Goal: Register for event/course

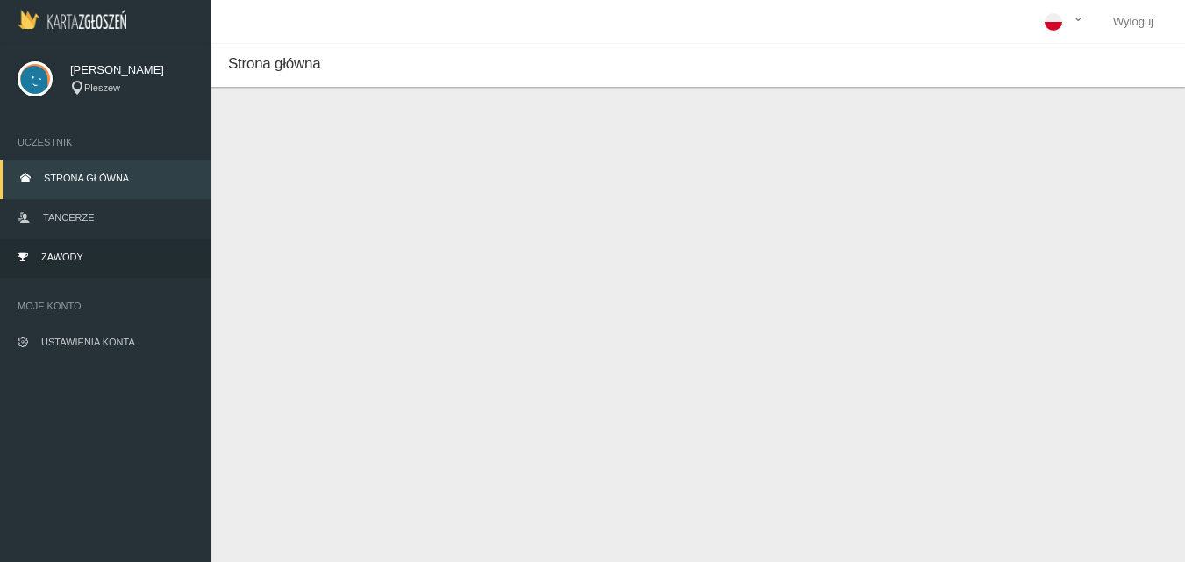
click at [45, 257] on span "Zawody" at bounding box center [62, 257] width 42 height 11
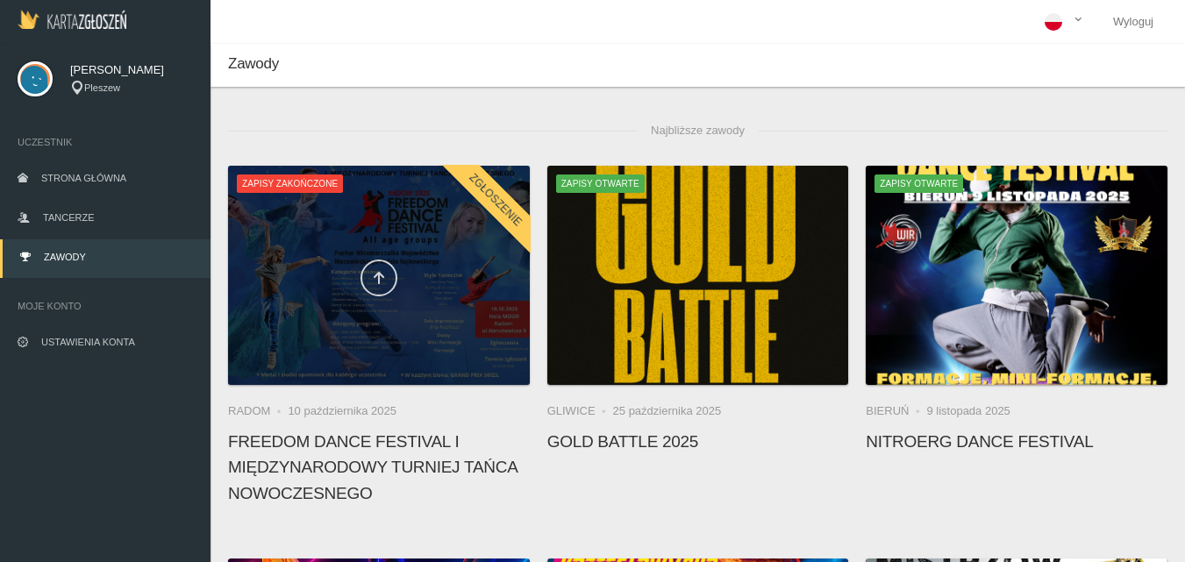
click at [376, 263] on link at bounding box center [379, 278] width 37 height 37
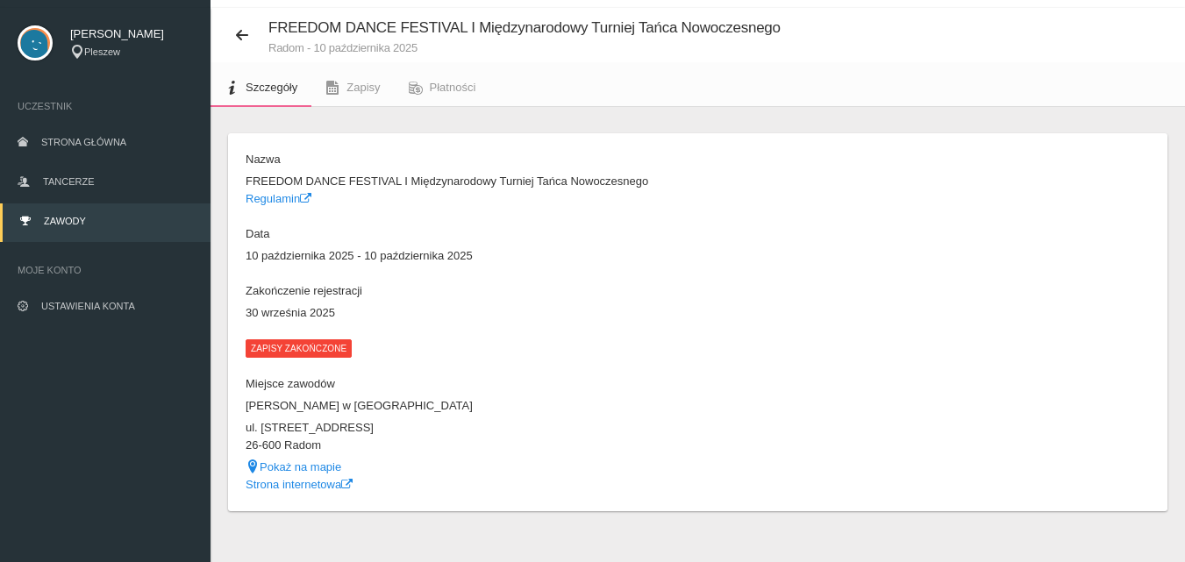
scroll to position [55, 0]
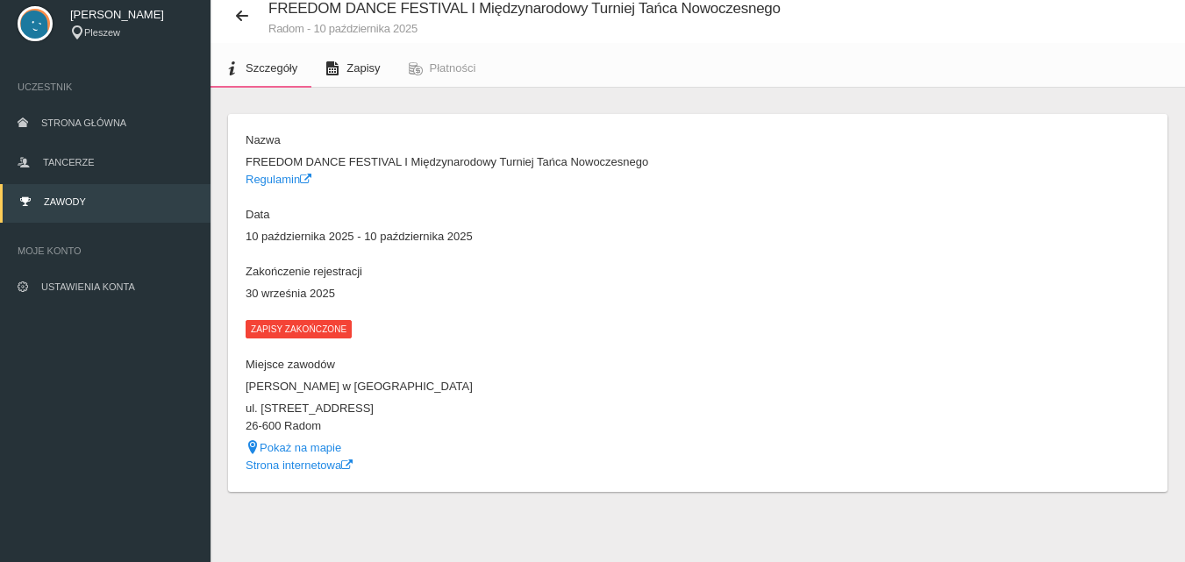
click at [327, 66] on icon at bounding box center [332, 68] width 14 height 14
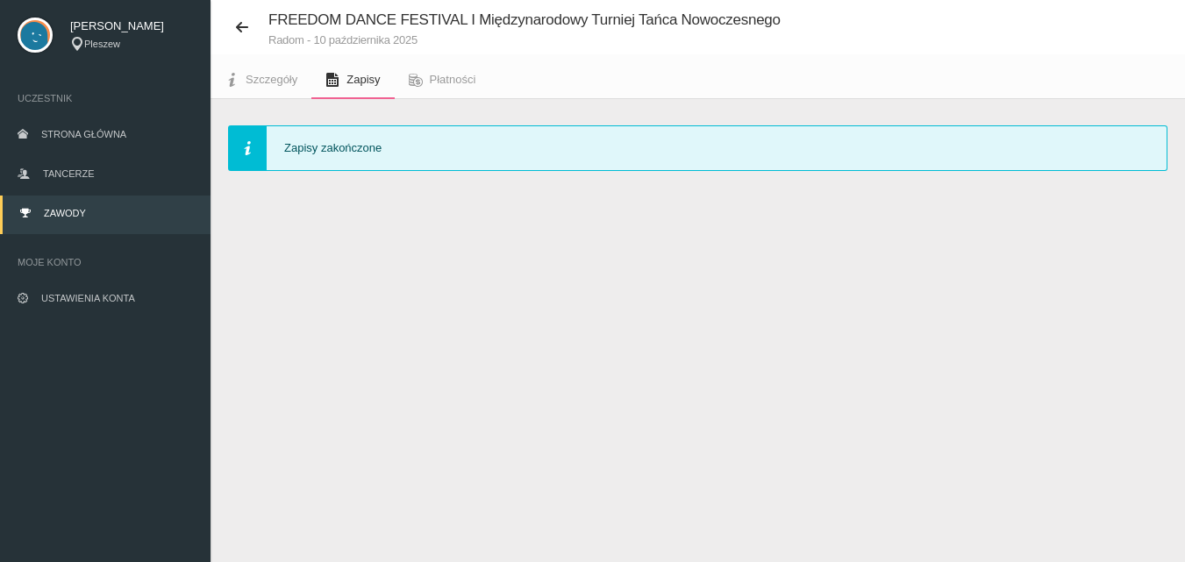
scroll to position [44, 0]
click at [460, 80] on span "Płatności" at bounding box center [453, 79] width 46 height 13
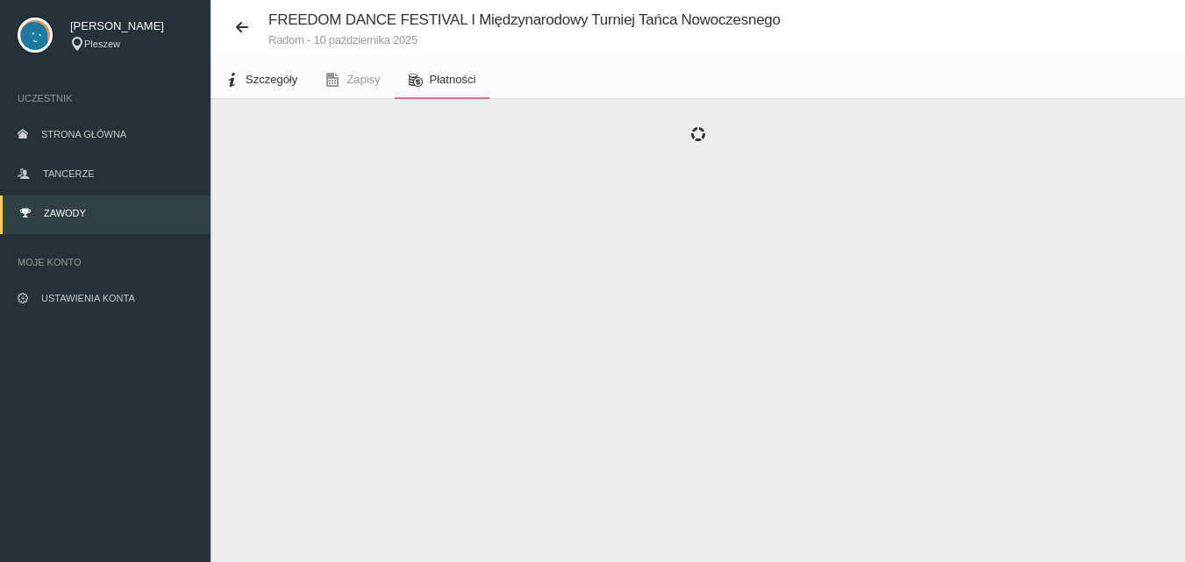
click at [247, 84] on span "Szczegóły" at bounding box center [272, 79] width 52 height 13
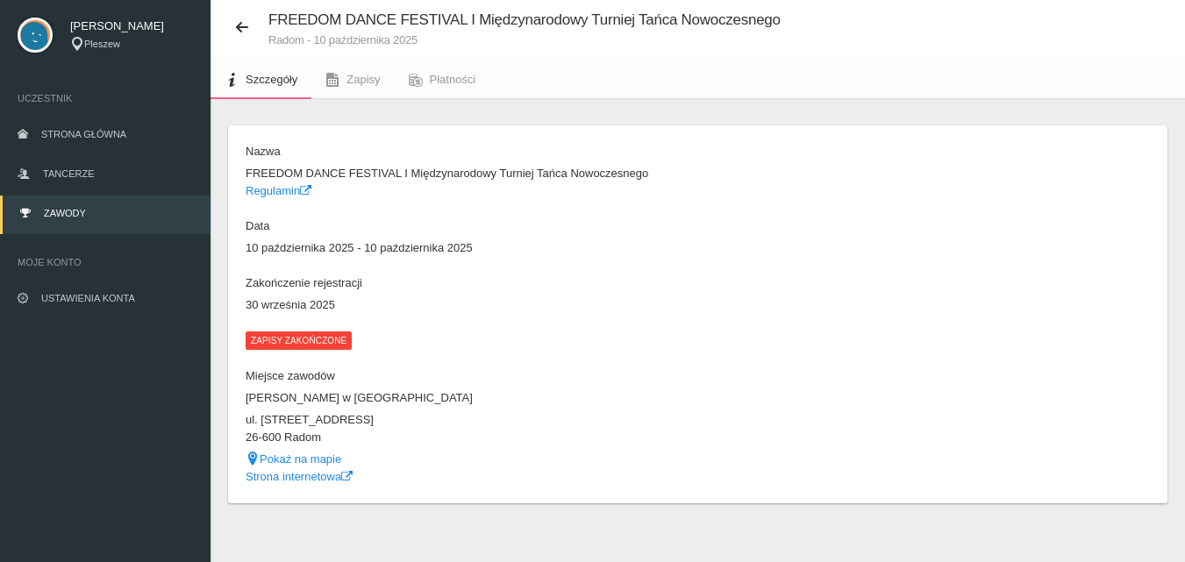
scroll to position [55, 0]
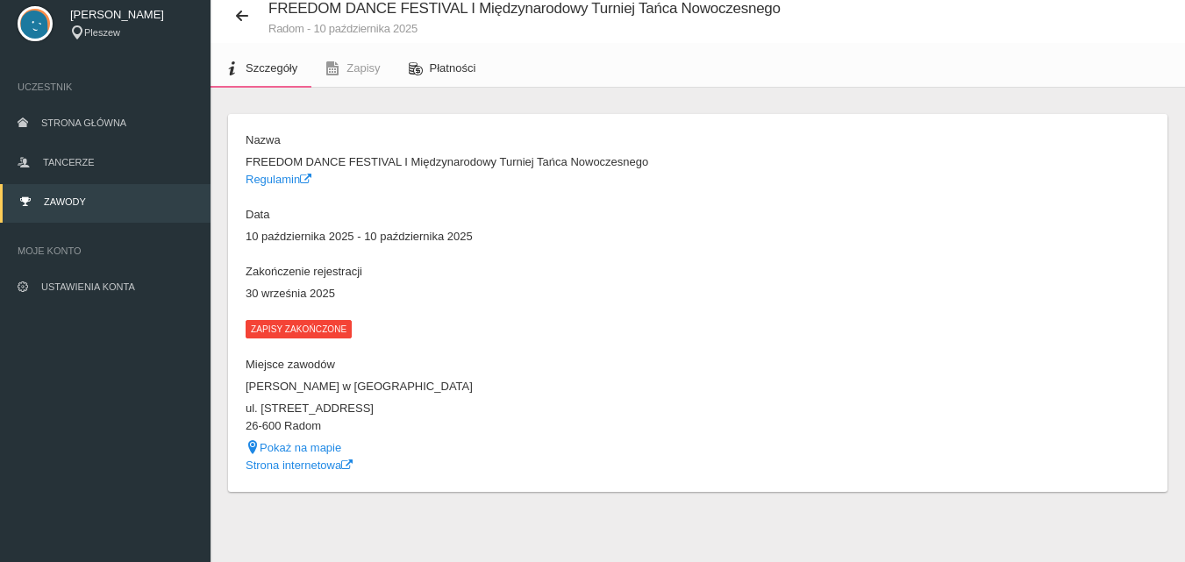
click at [443, 69] on span "Płatności" at bounding box center [453, 67] width 46 height 13
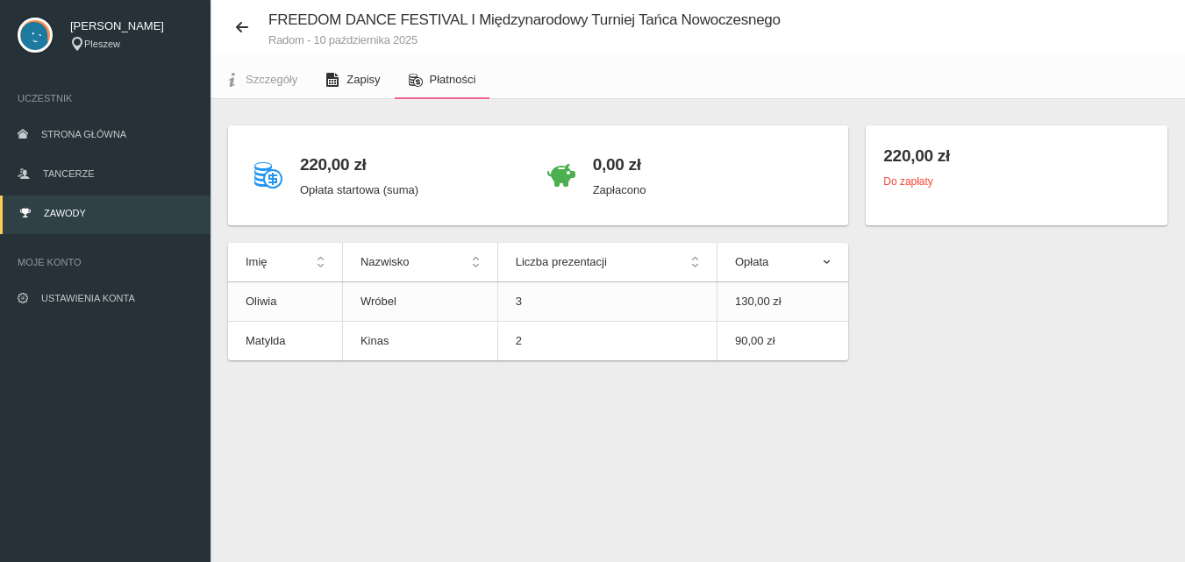
click at [354, 89] on link "Zapisy" at bounding box center [352, 80] width 82 height 39
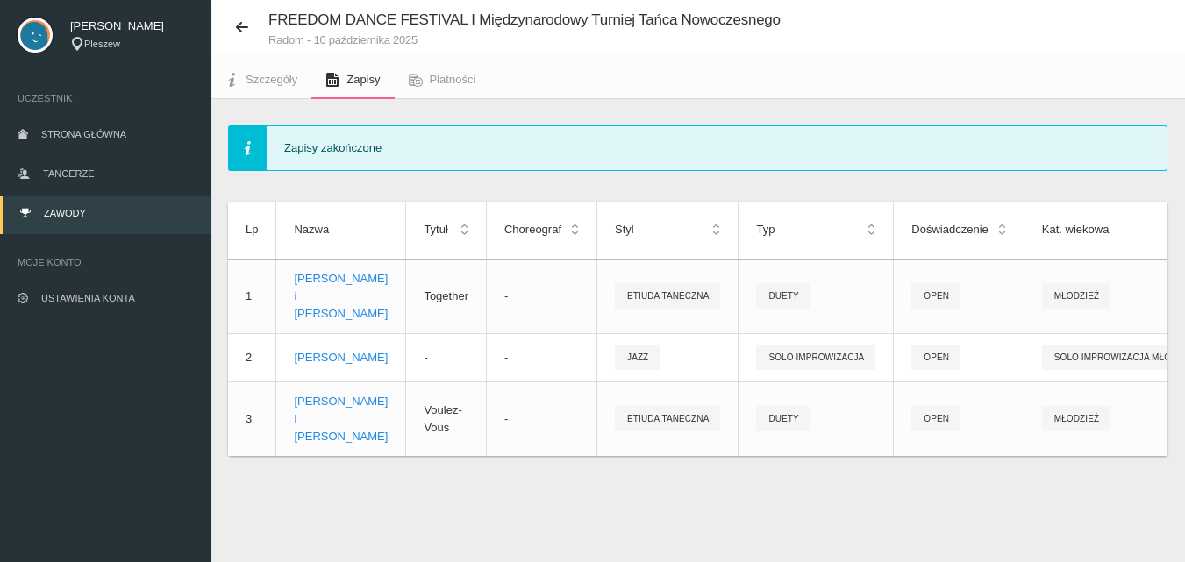
scroll to position [0, 161]
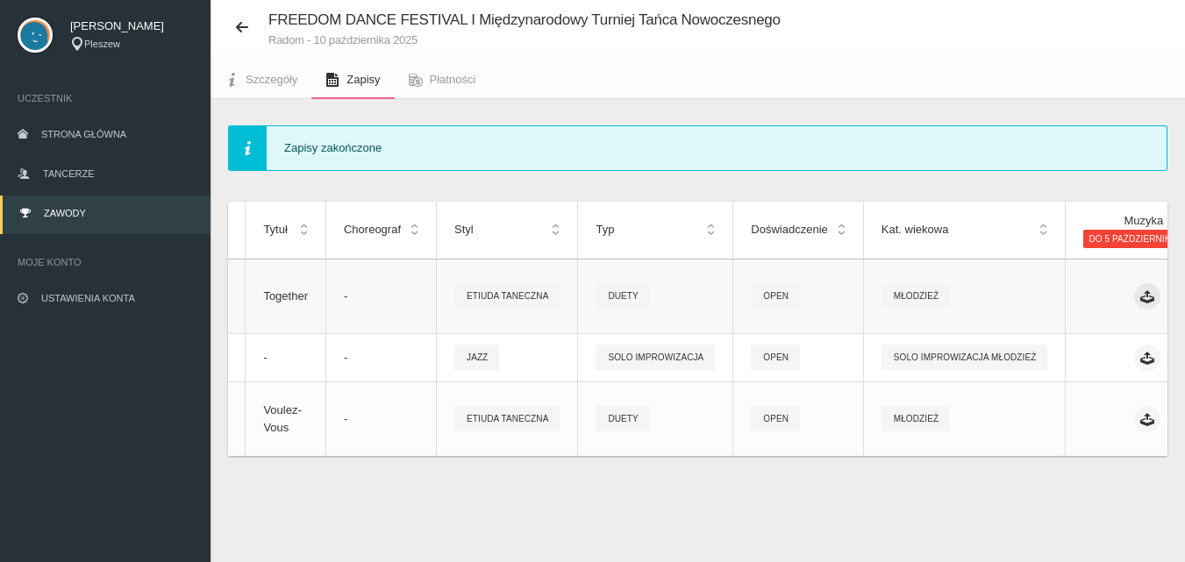
click at [1140, 289] on icon at bounding box center [1147, 296] width 14 height 14
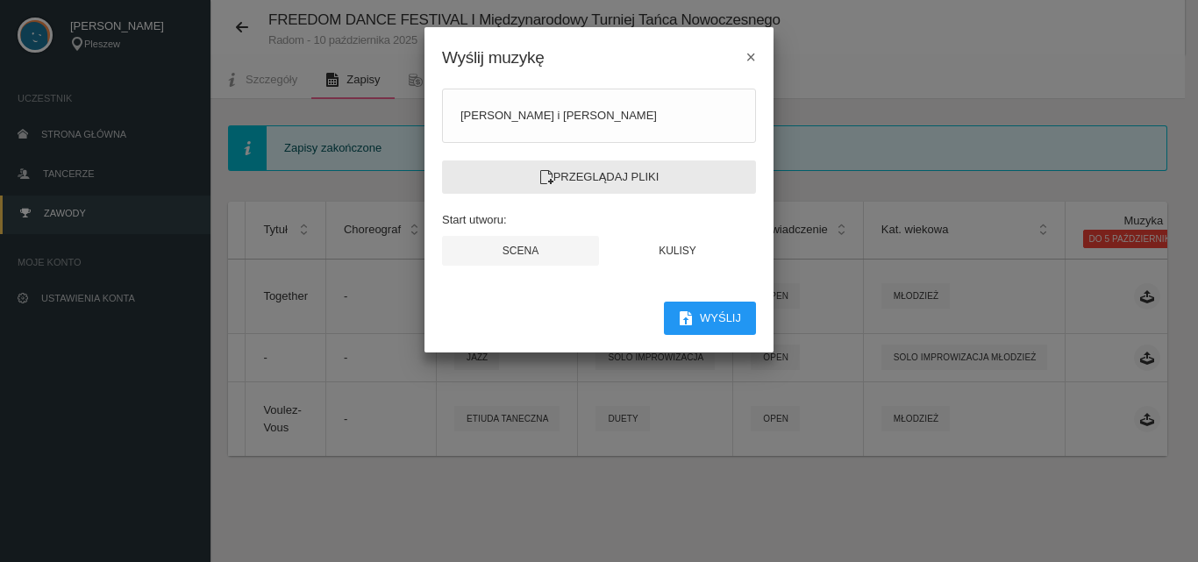
click at [631, 177] on label "Przeglądaj pliki" at bounding box center [599, 177] width 314 height 33
click at [0, 0] on input "Przeglądaj pliki" at bounding box center [0, 0] width 0 height 0
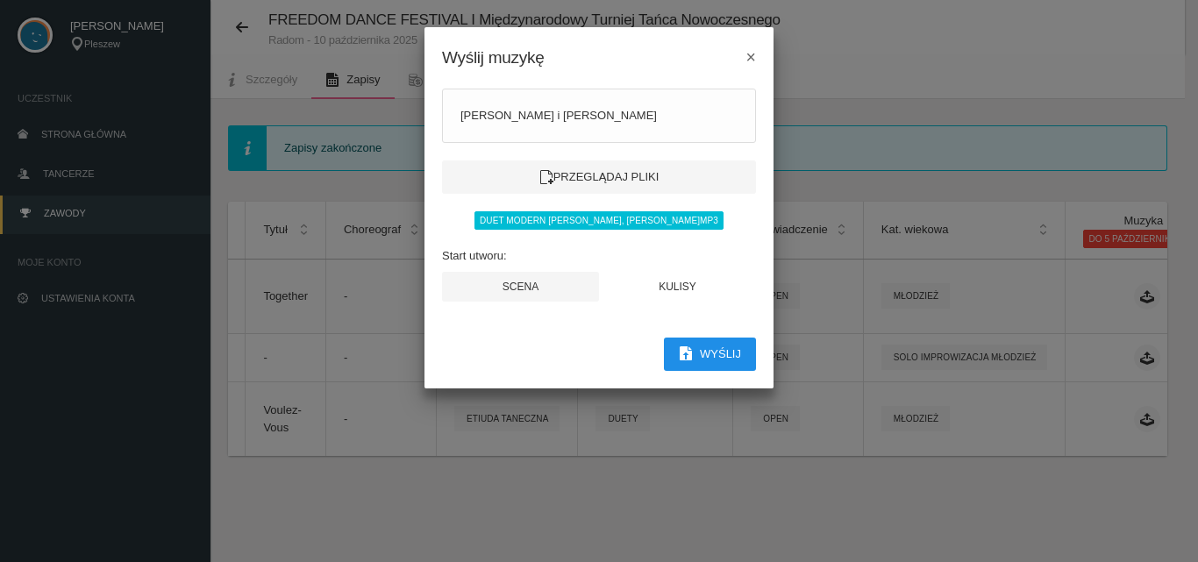
click at [702, 351] on button "Wyślij" at bounding box center [710, 354] width 92 height 33
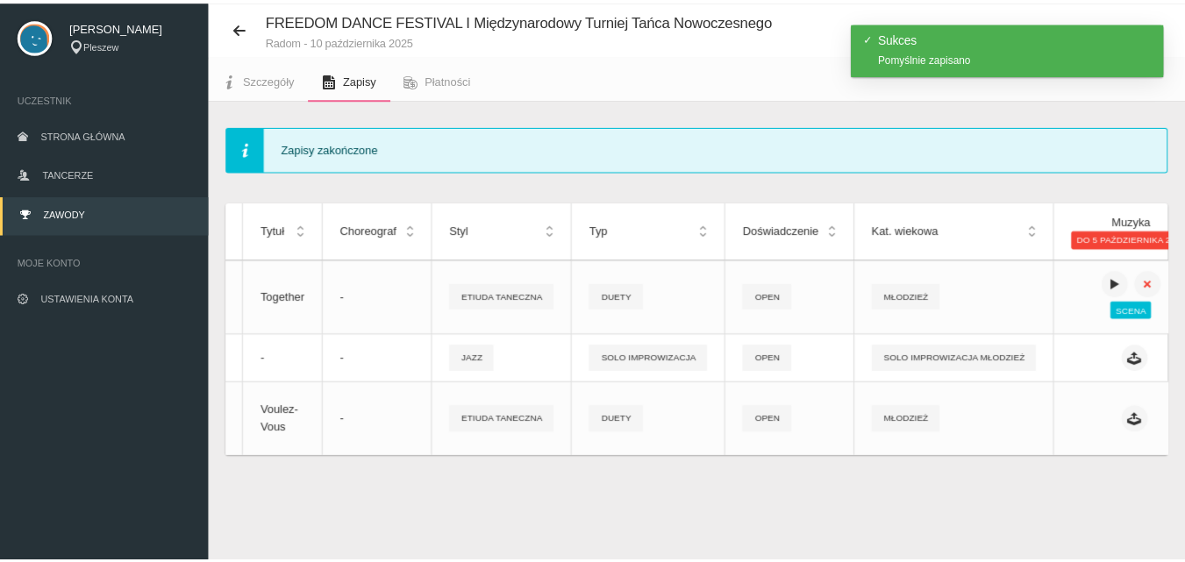
scroll to position [0, 147]
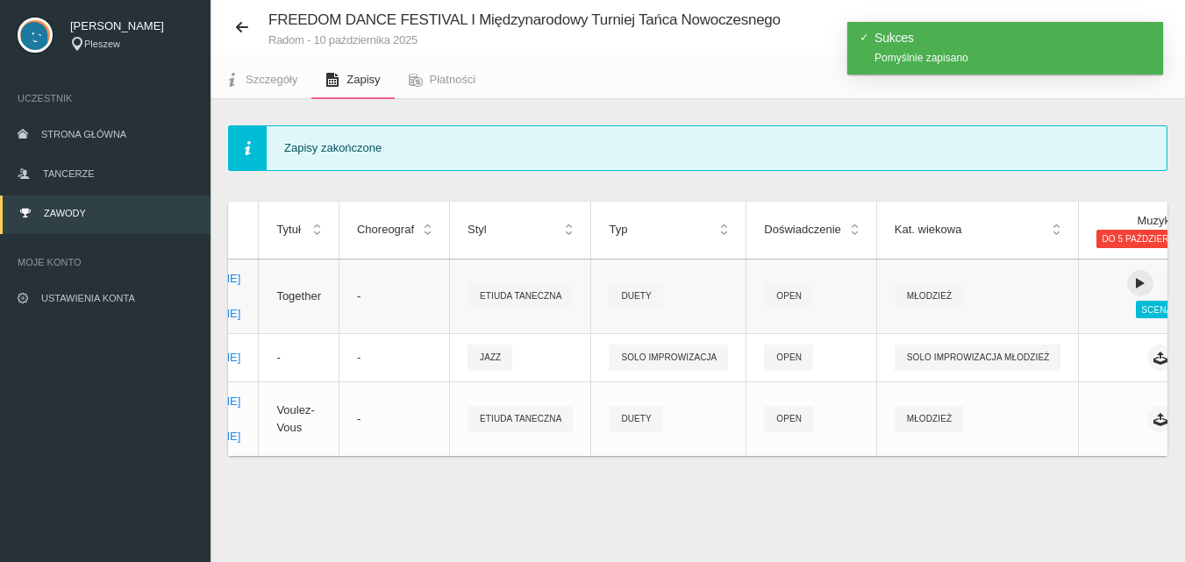
click at [1133, 276] on icon at bounding box center [1140, 283] width 14 height 14
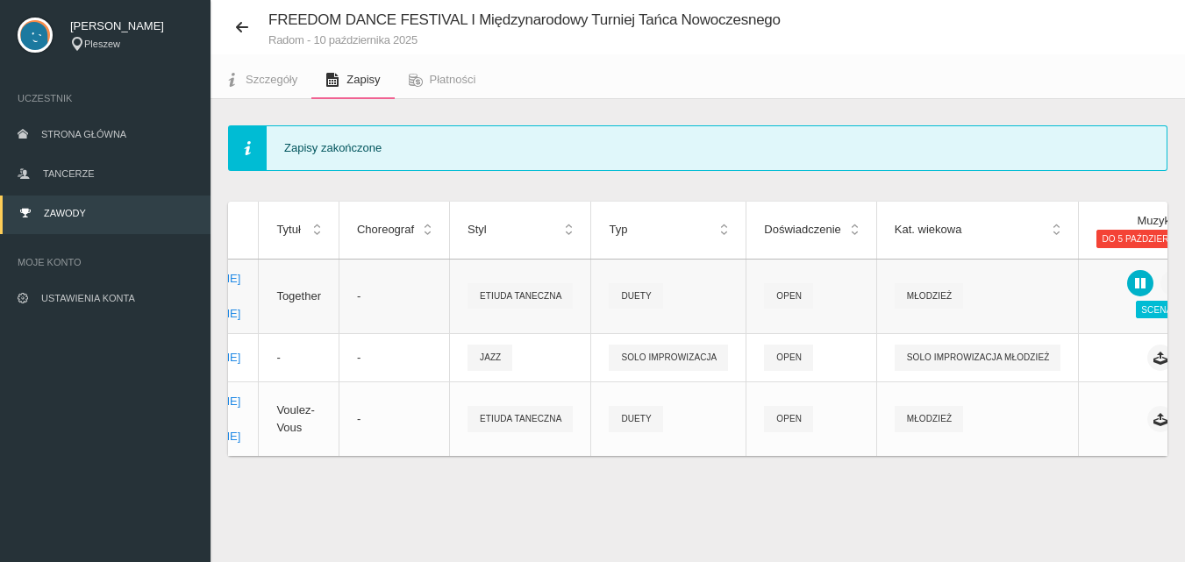
click at [1133, 276] on icon at bounding box center [1140, 283] width 14 height 14
click at [1153, 426] on icon at bounding box center [1160, 419] width 14 height 14
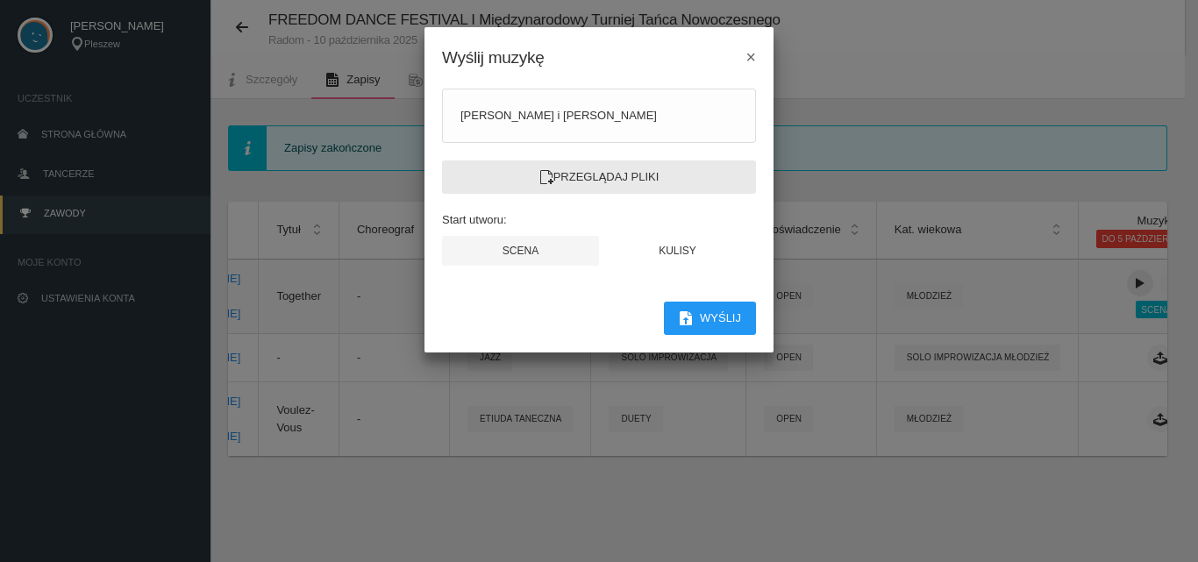
click at [620, 175] on label "Przeglądaj pliki" at bounding box center [599, 177] width 314 height 33
click at [0, 0] on input "Przeglądaj pliki" at bounding box center [0, 0] width 0 height 0
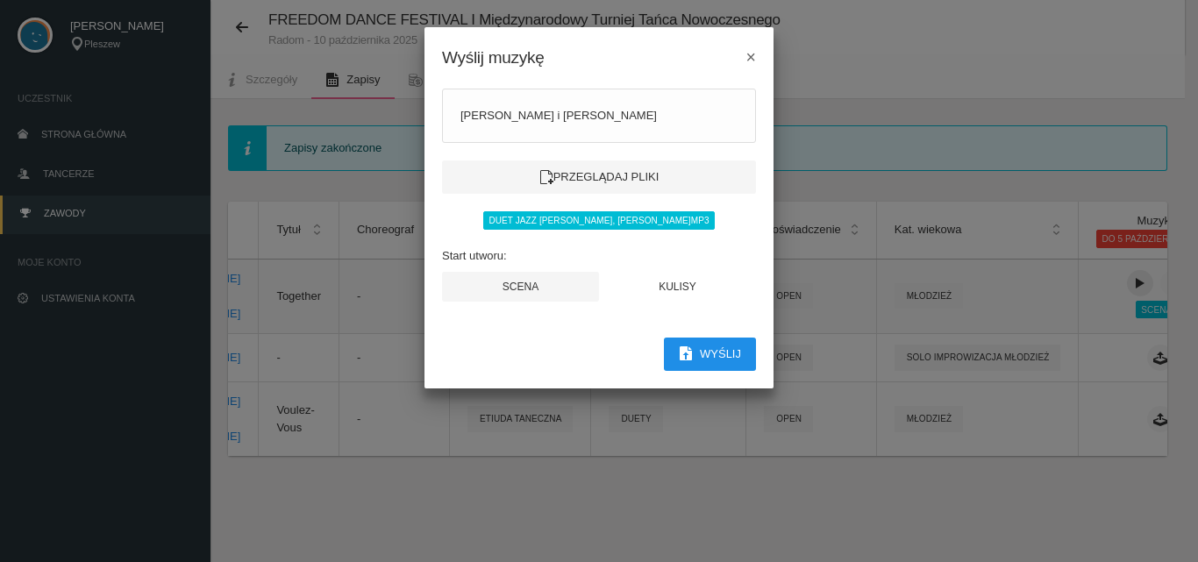
click at [739, 352] on button "Wyślij" at bounding box center [710, 354] width 92 height 33
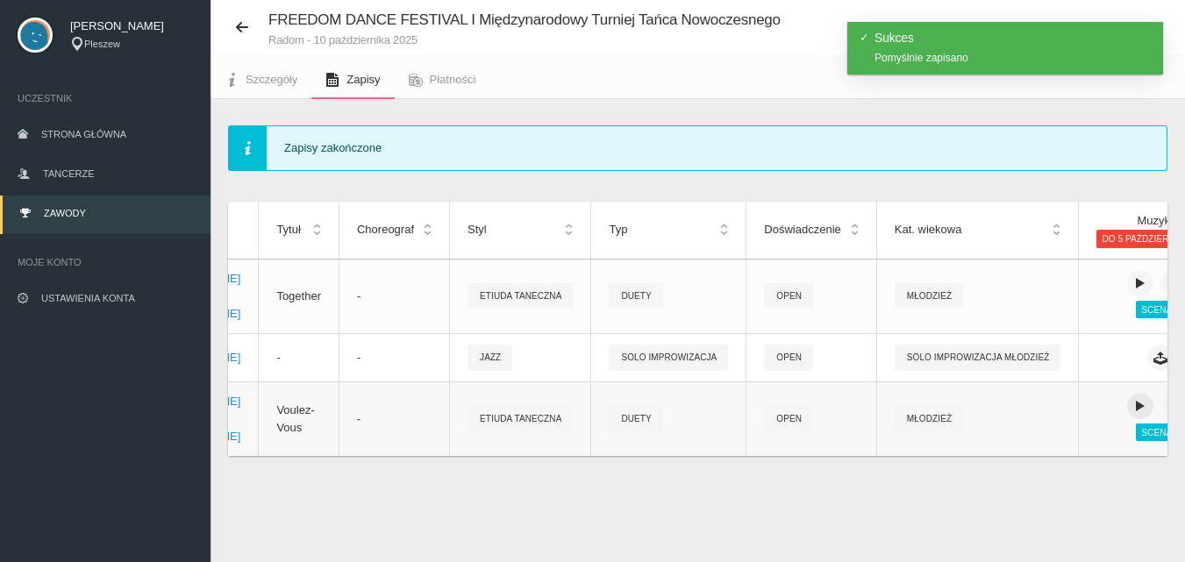
click at [1133, 410] on icon at bounding box center [1140, 406] width 14 height 14
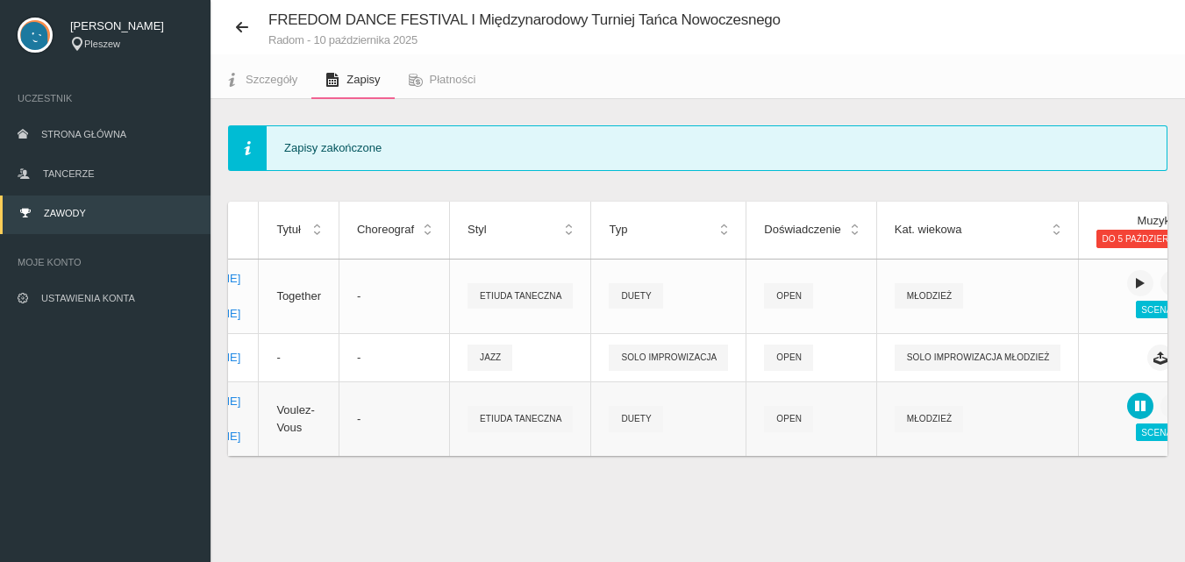
click at [1133, 410] on icon at bounding box center [1140, 406] width 14 height 14
click at [1127, 404] on button at bounding box center [1140, 406] width 26 height 26
click at [1133, 276] on icon at bounding box center [1140, 283] width 14 height 14
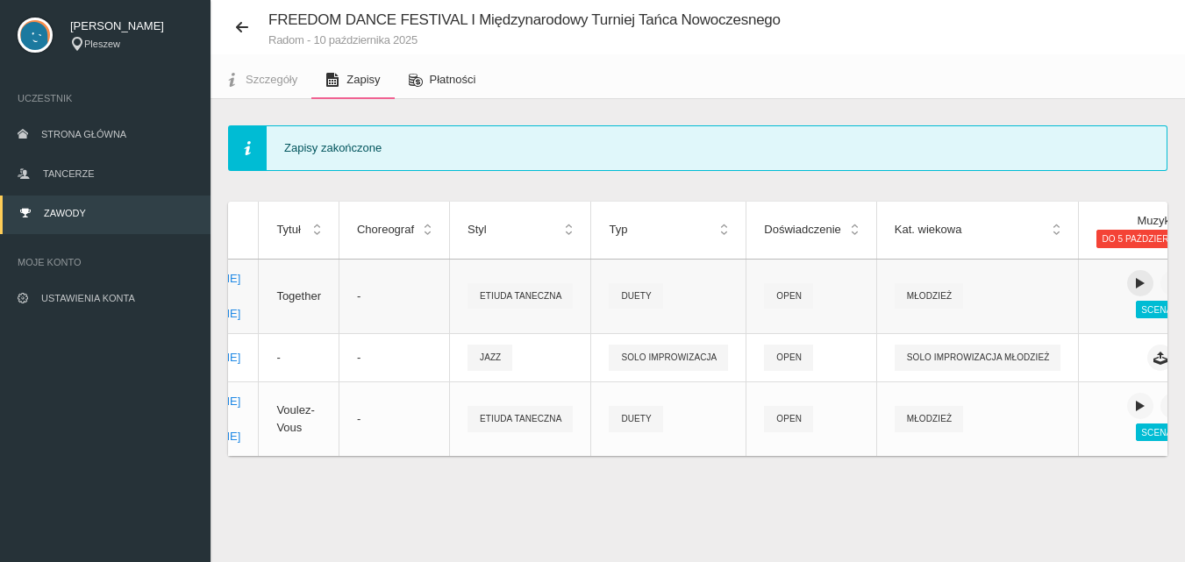
click at [428, 61] on link "Płatności" at bounding box center [443, 80] width 96 height 39
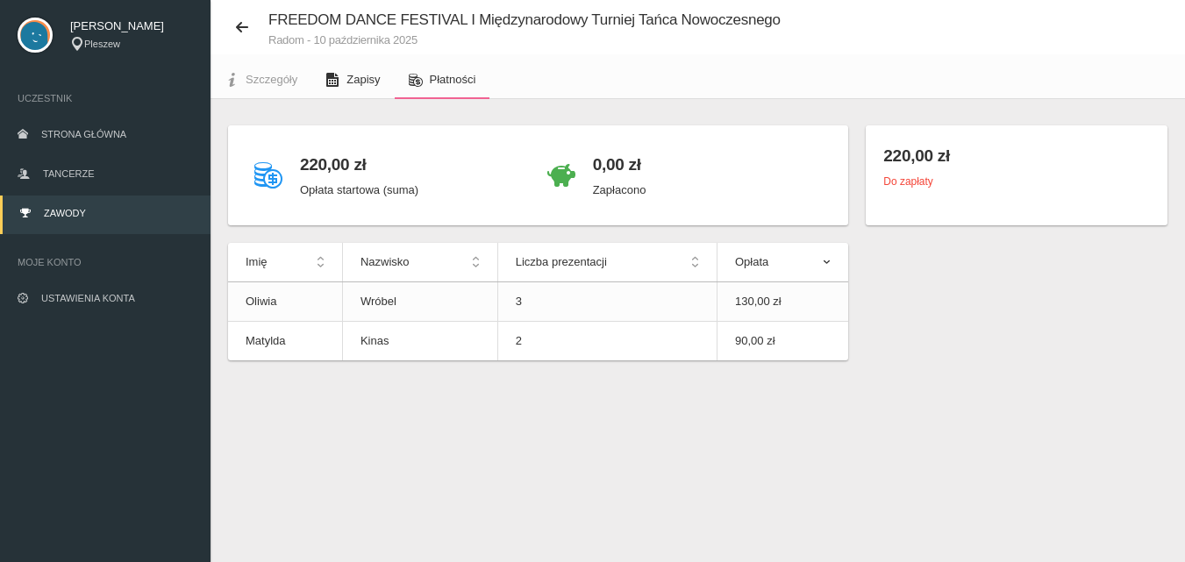
click at [333, 75] on icon at bounding box center [332, 80] width 14 height 14
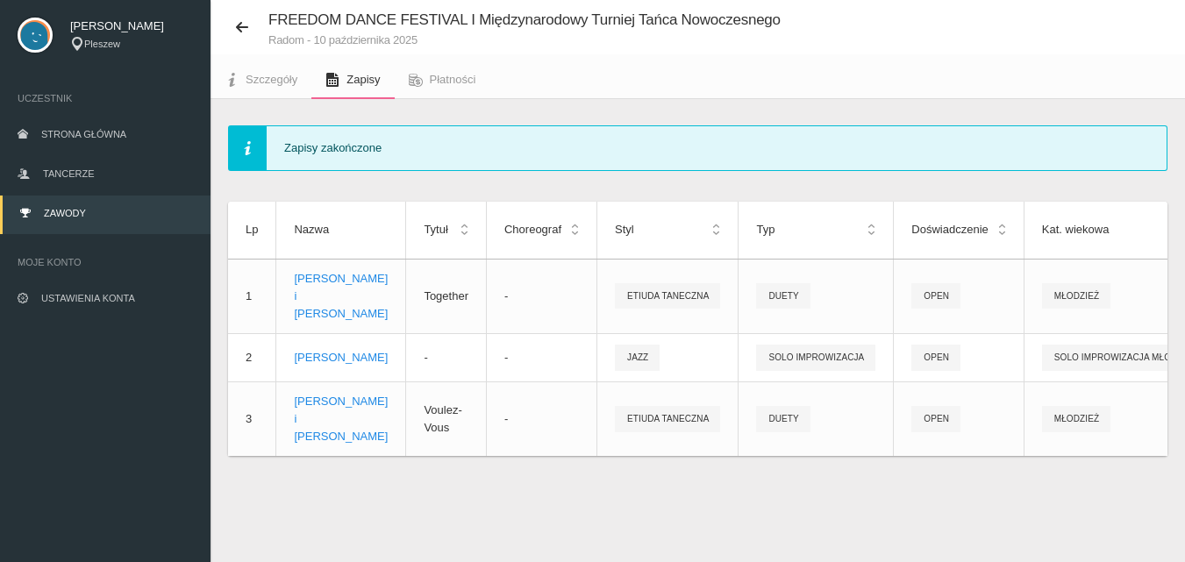
scroll to position [0, 161]
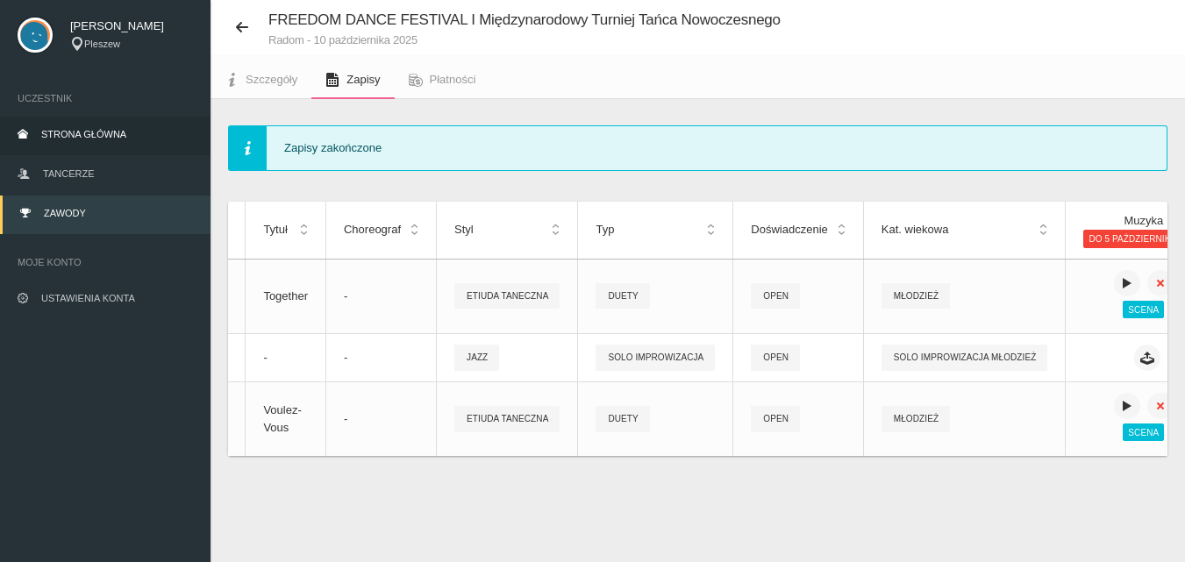
click at [83, 139] on span "Strona główna" at bounding box center [83, 134] width 85 height 11
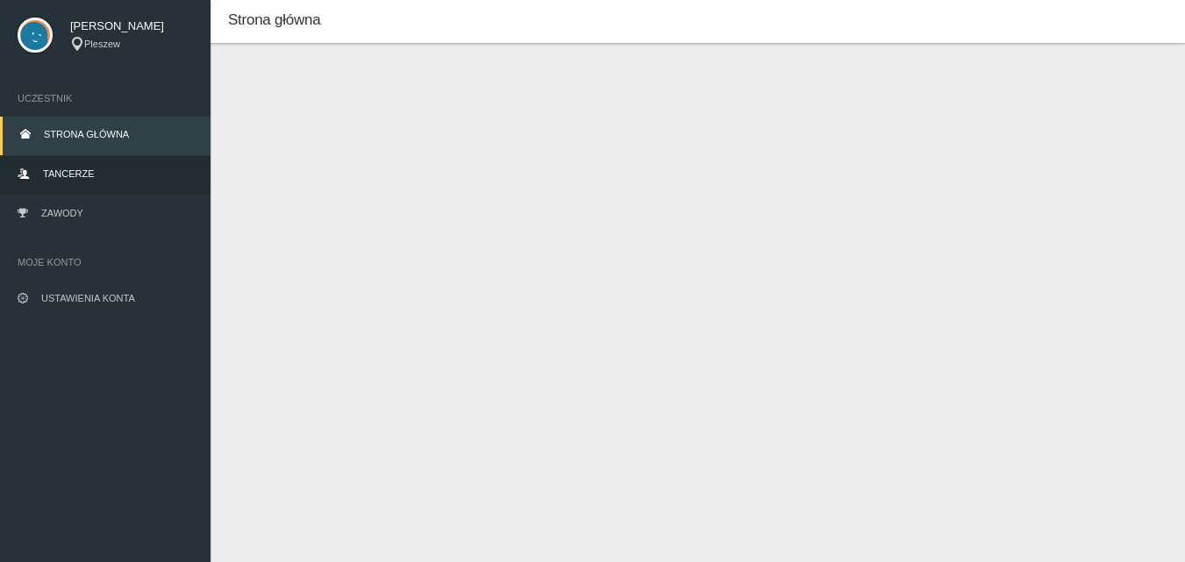
click at [89, 183] on link "Tancerze" at bounding box center [105, 175] width 211 height 39
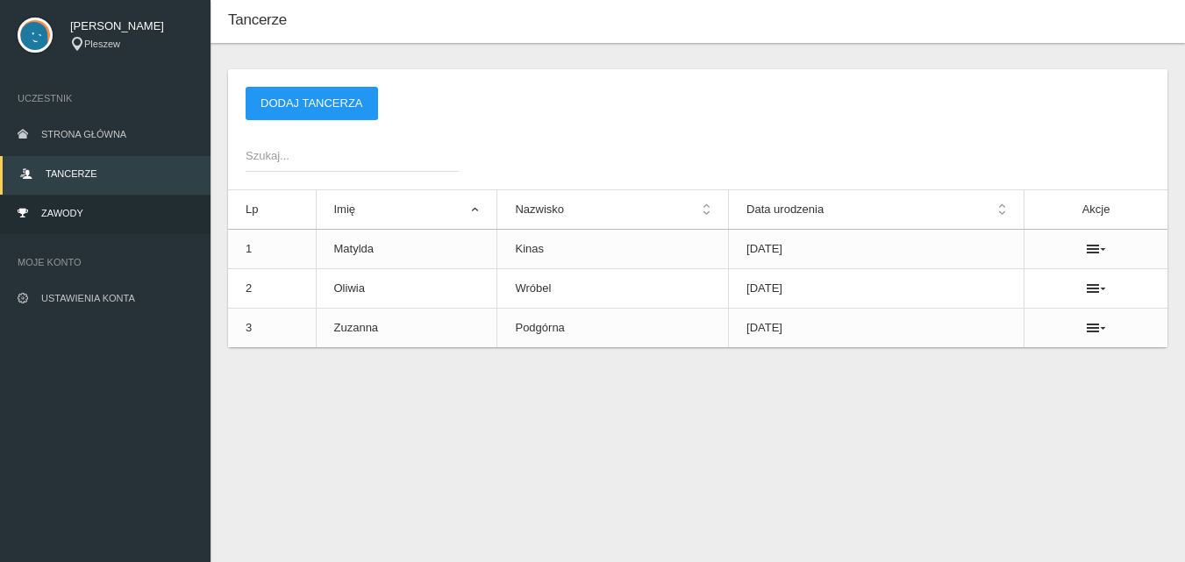
click at [93, 205] on link "Zawody" at bounding box center [105, 215] width 211 height 39
